Goal: Task Accomplishment & Management: Complete application form

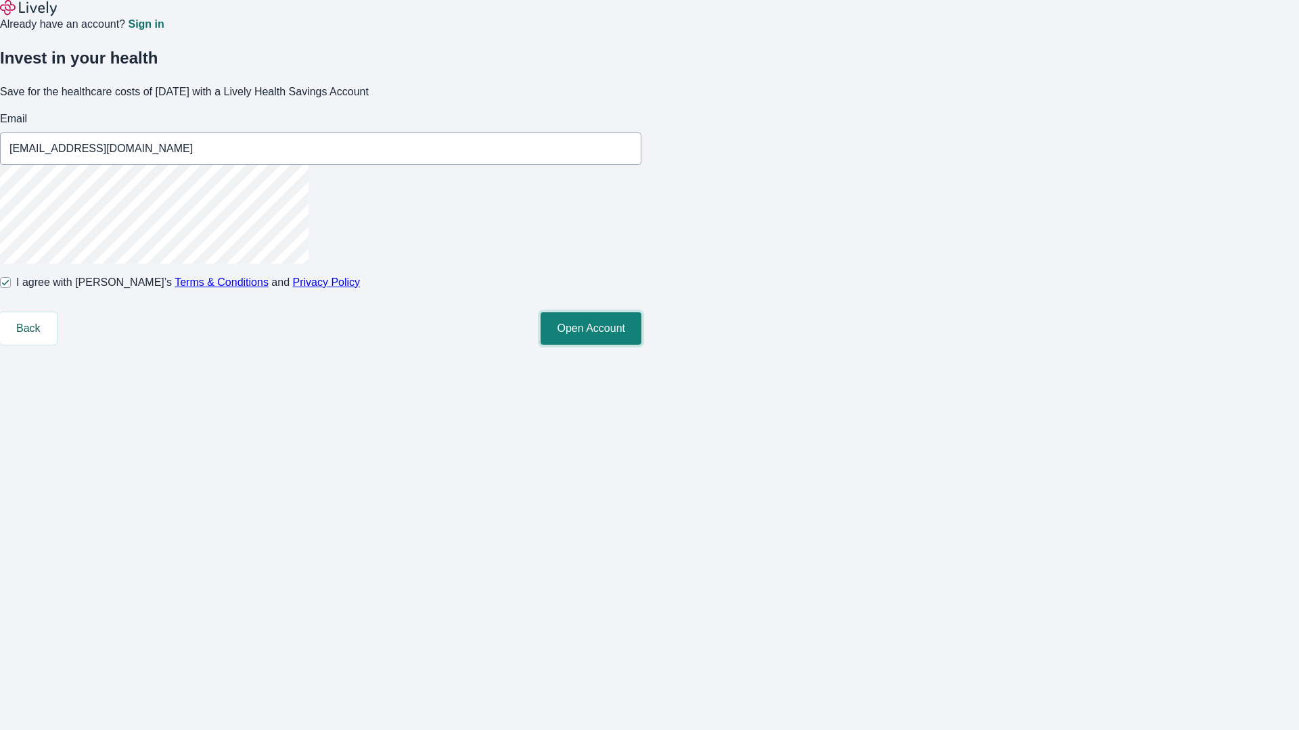
click at [641, 345] on button "Open Account" at bounding box center [590, 328] width 101 height 32
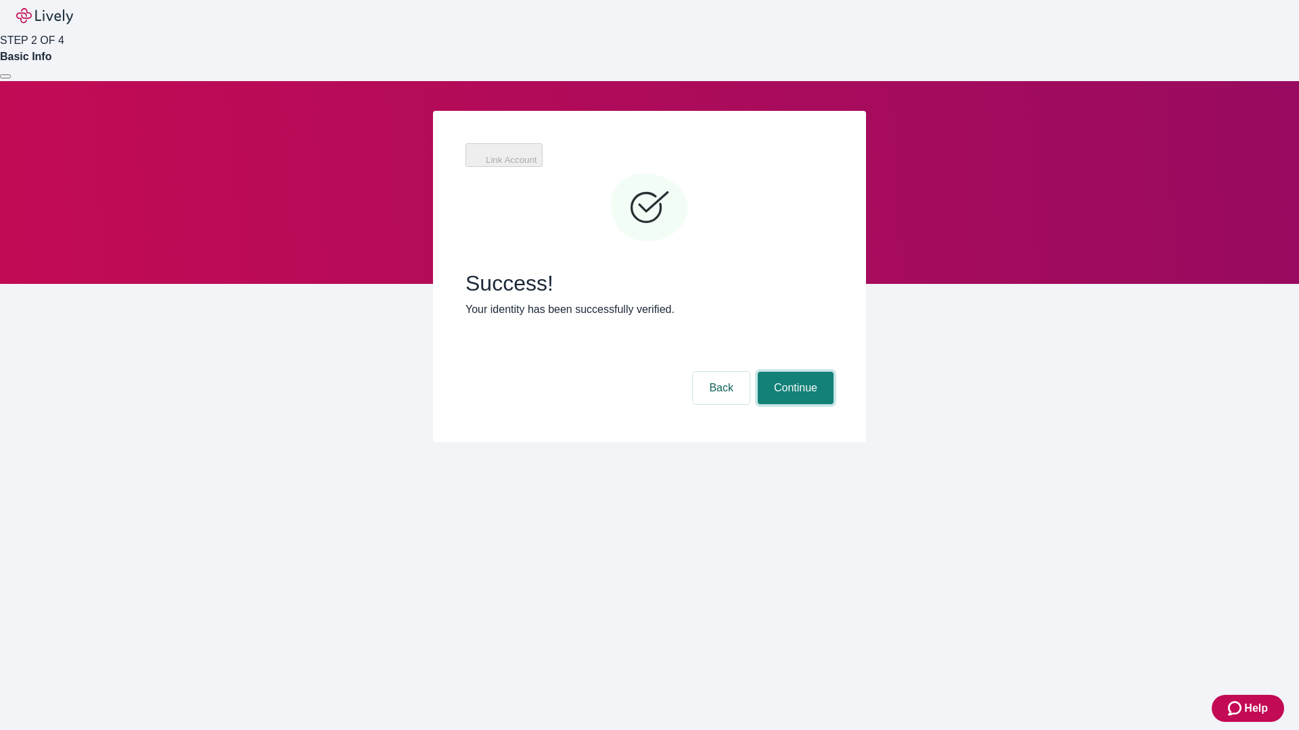
click at [793, 372] on button "Continue" at bounding box center [796, 388] width 76 height 32
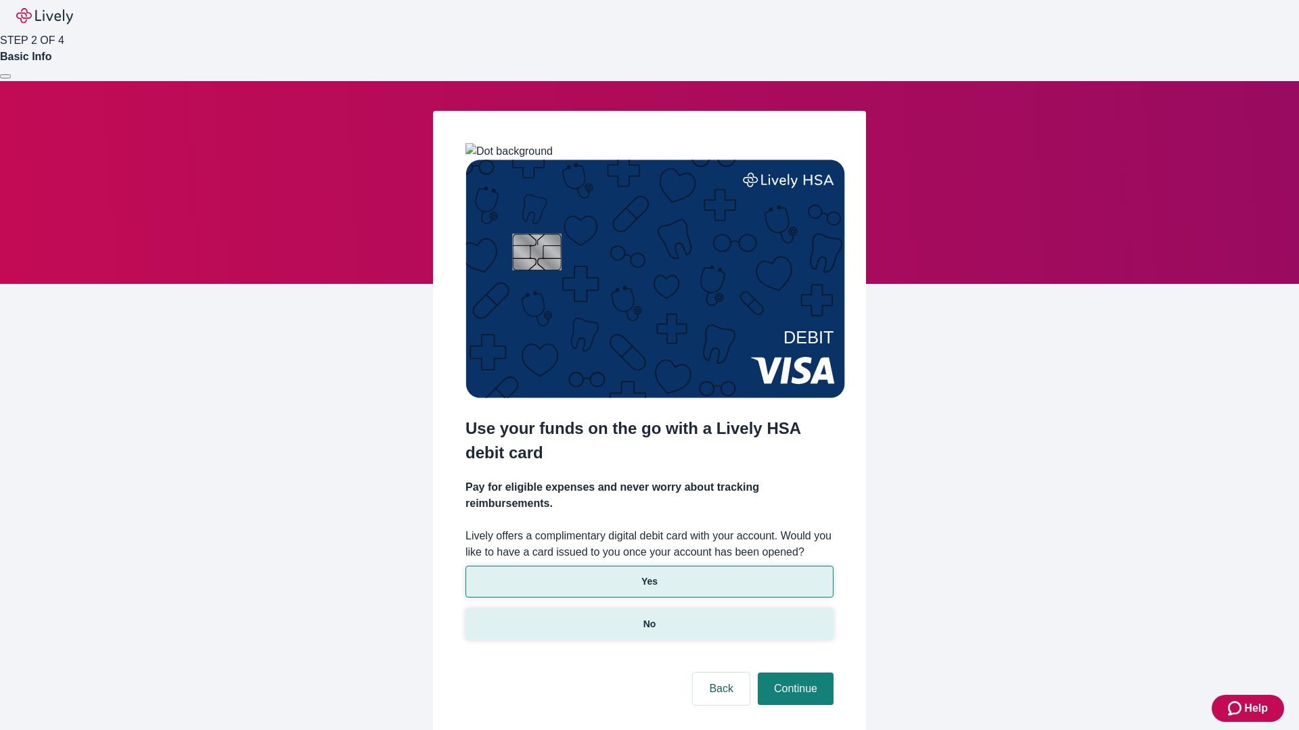
click at [649, 618] on p "No" at bounding box center [649, 625] width 13 height 14
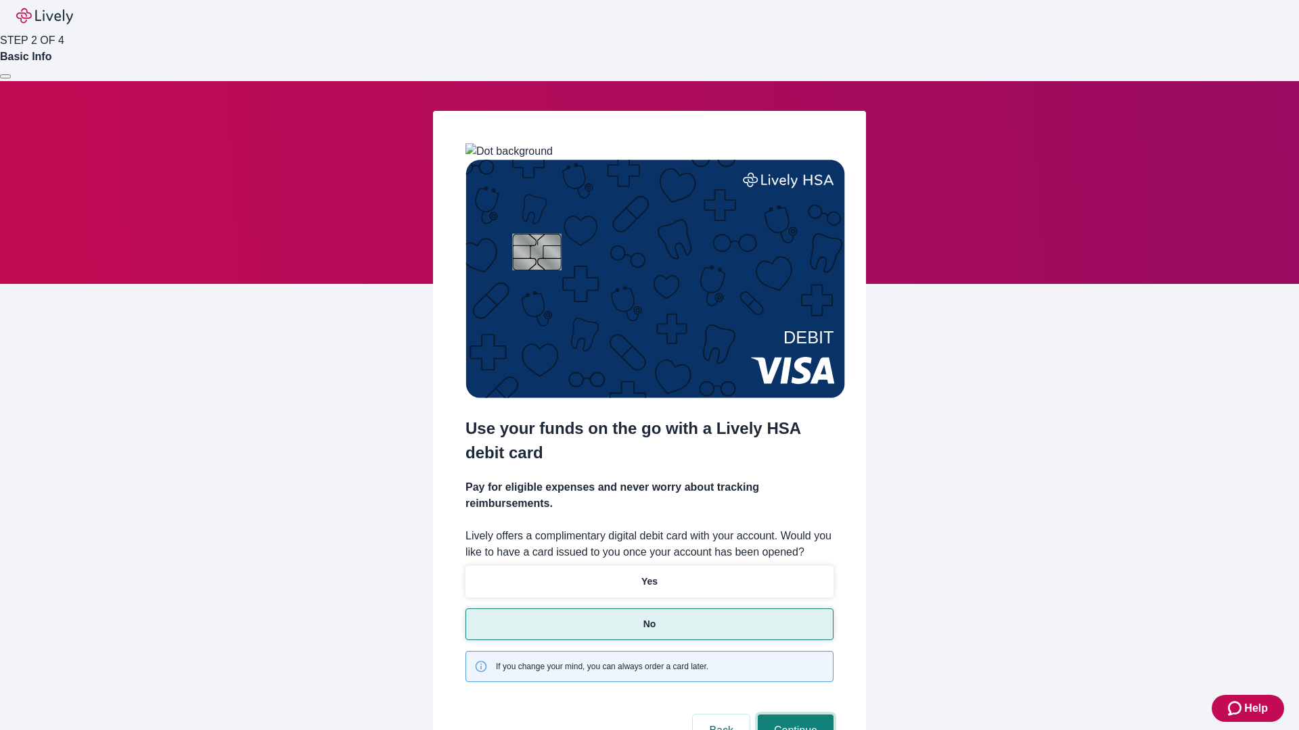
click at [793, 715] on button "Continue" at bounding box center [796, 731] width 76 height 32
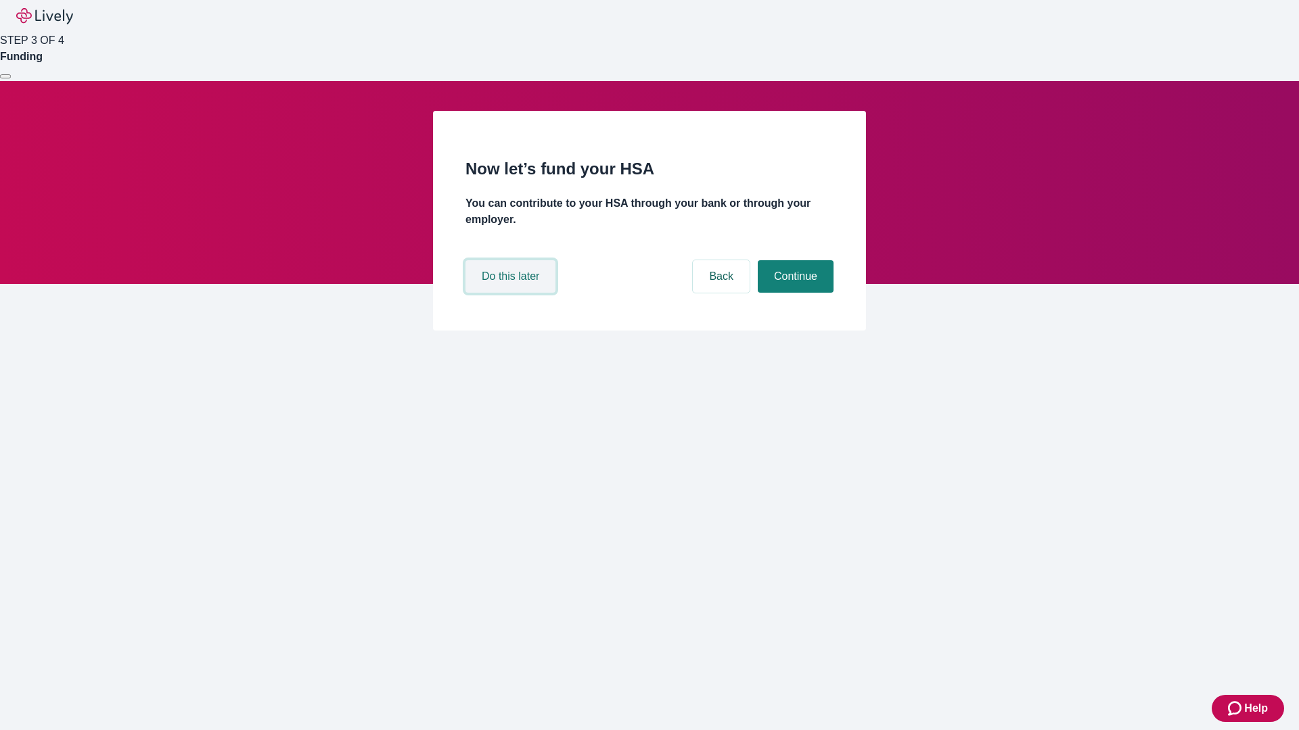
click at [512, 293] on button "Do this later" at bounding box center [510, 276] width 90 height 32
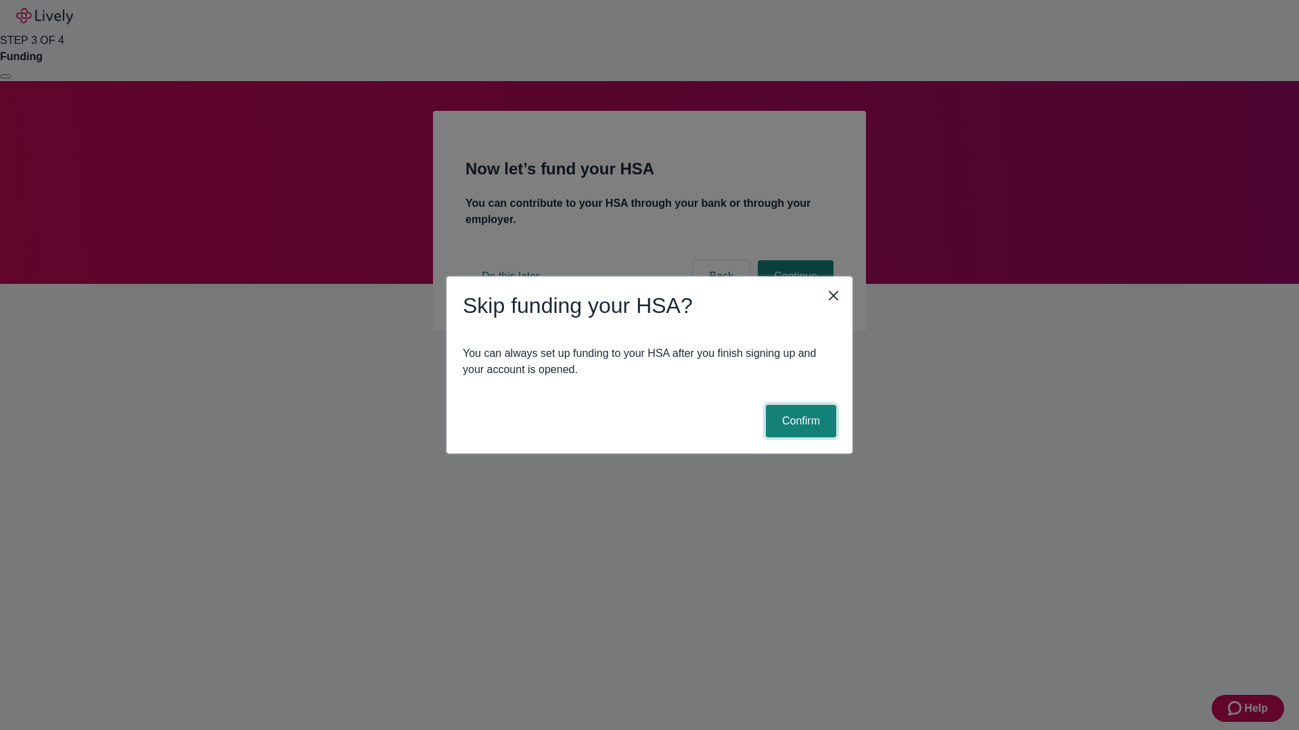
click at [799, 421] on button "Confirm" at bounding box center [801, 421] width 70 height 32
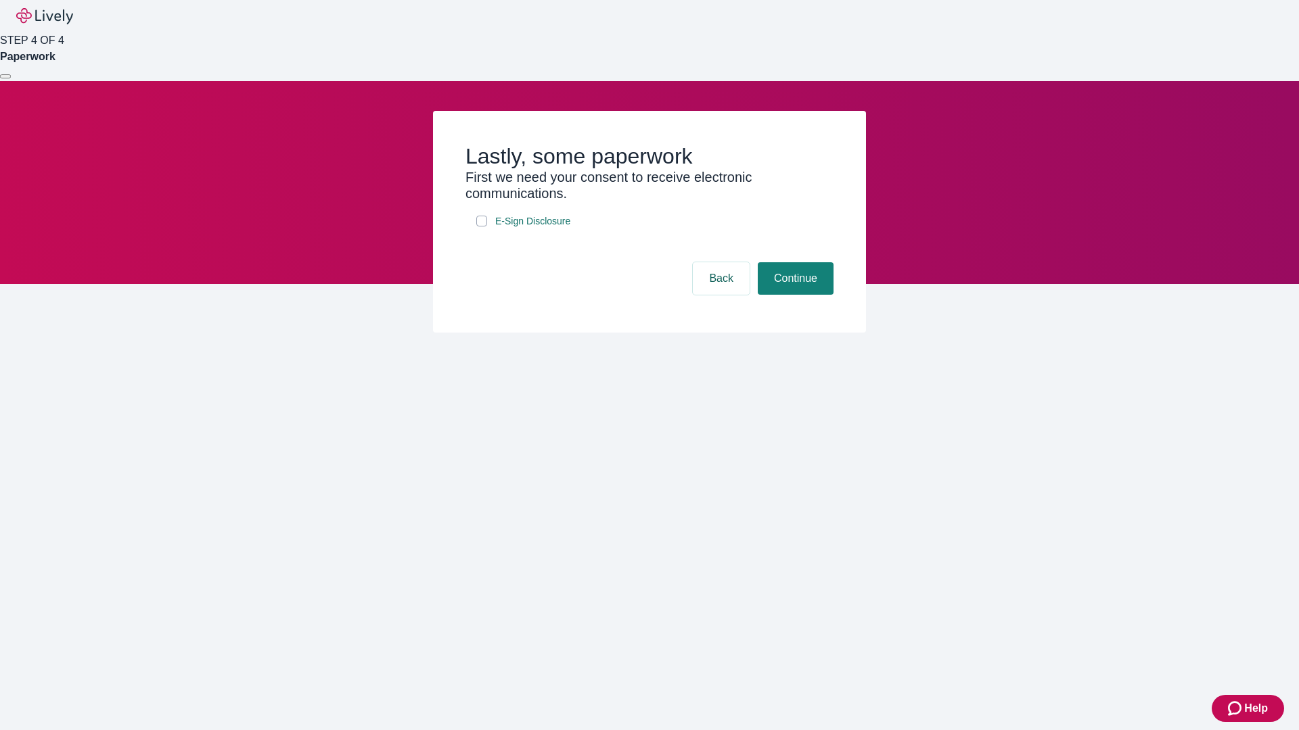
click at [482, 227] on input "E-Sign Disclosure" at bounding box center [481, 221] width 11 height 11
checkbox input "true"
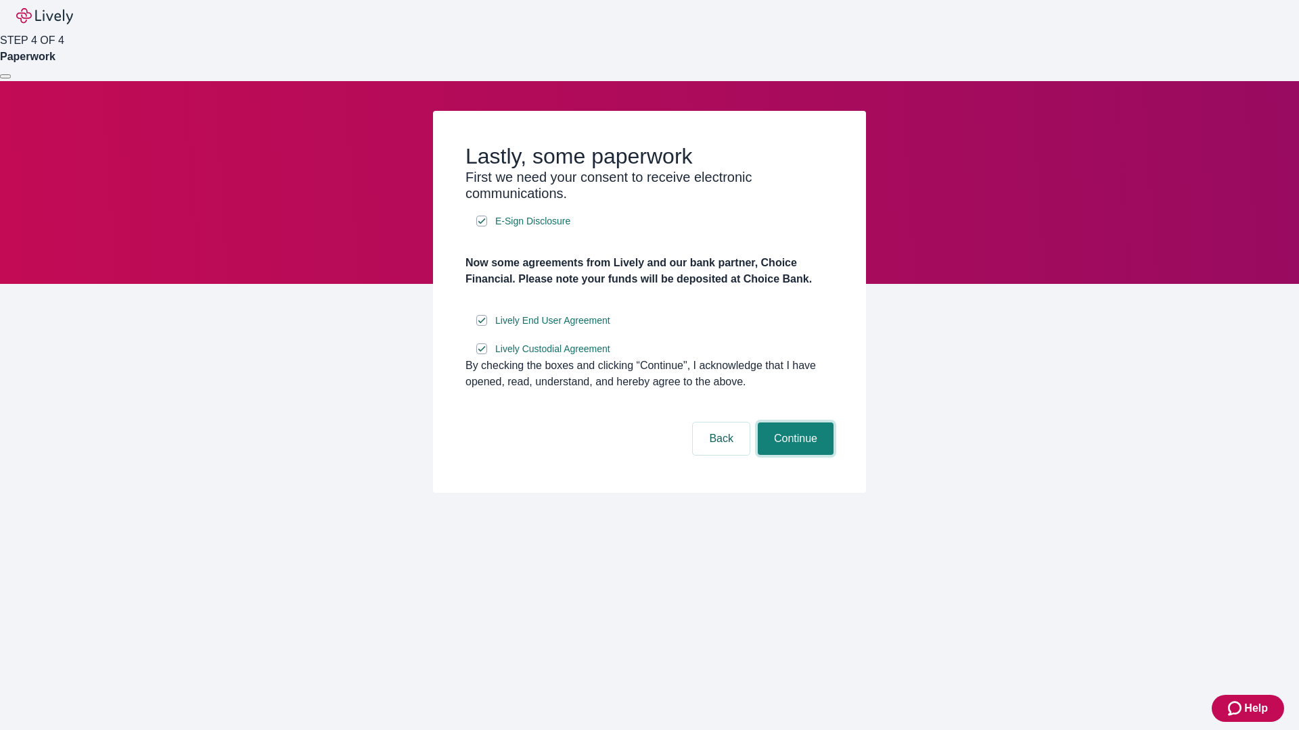
click at [793, 455] on button "Continue" at bounding box center [796, 439] width 76 height 32
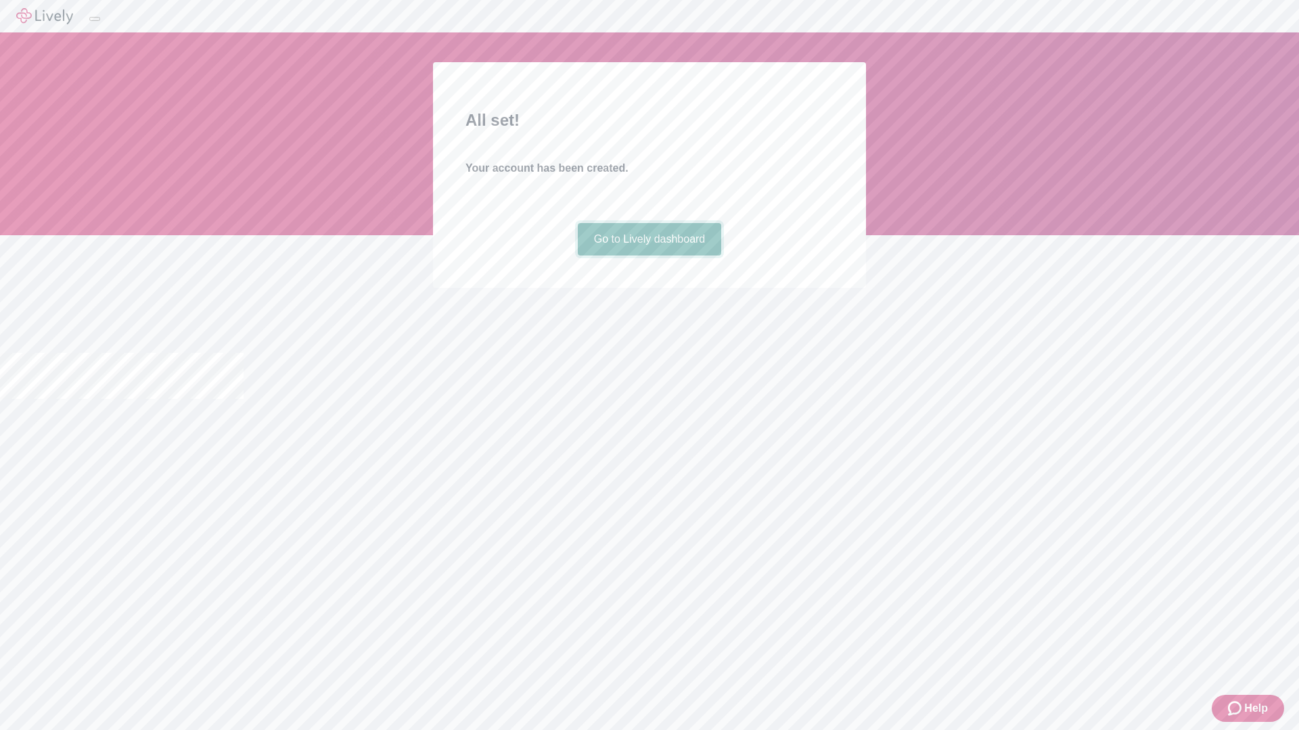
click at [649, 256] on link "Go to Lively dashboard" at bounding box center [650, 239] width 144 height 32
